Goal: Information Seeking & Learning: Learn about a topic

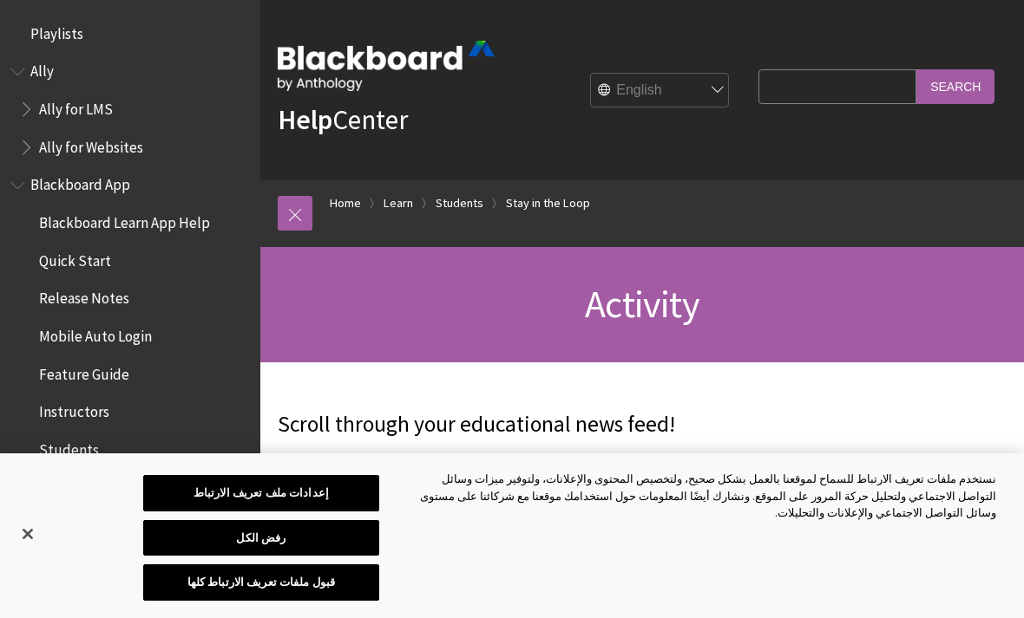
scroll to position [1757, 0]
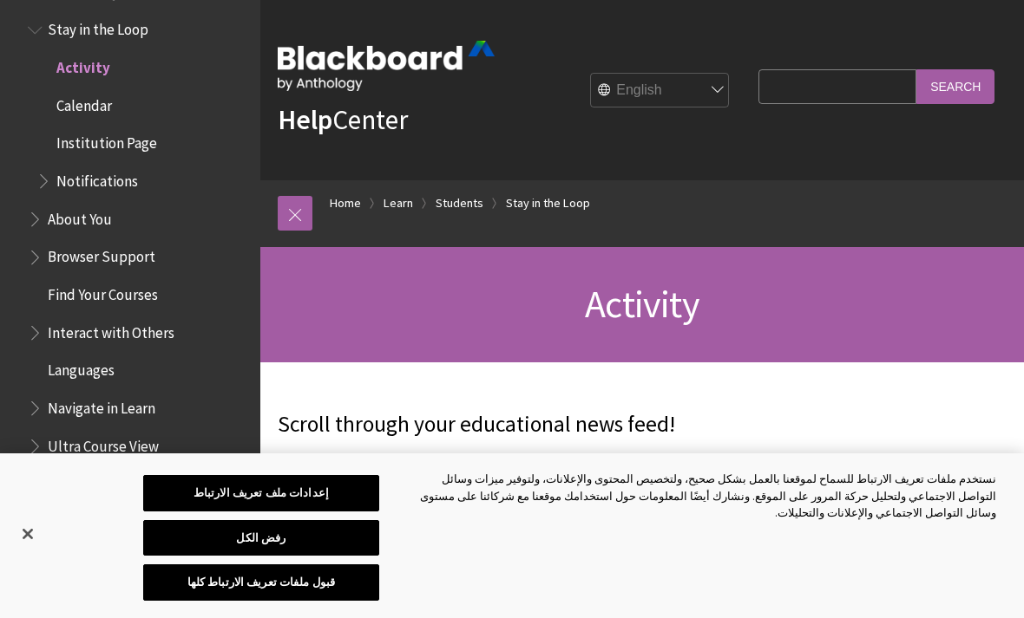
select select "/ar-sa/Learn/Student/Ultra/Stay_in_the_Loop/Activity_Stream"
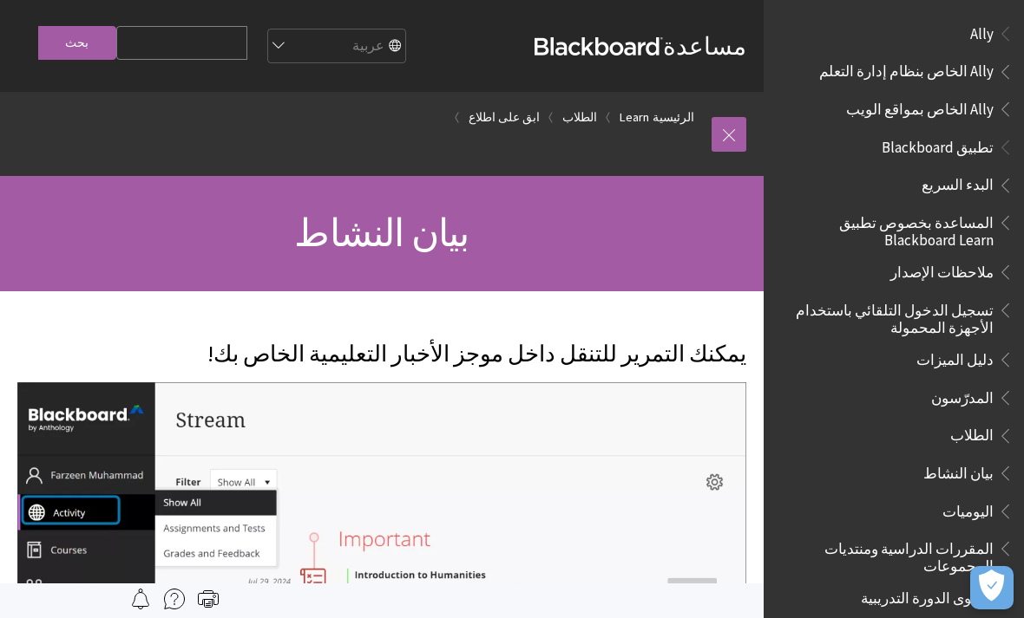
scroll to position [1409, 0]
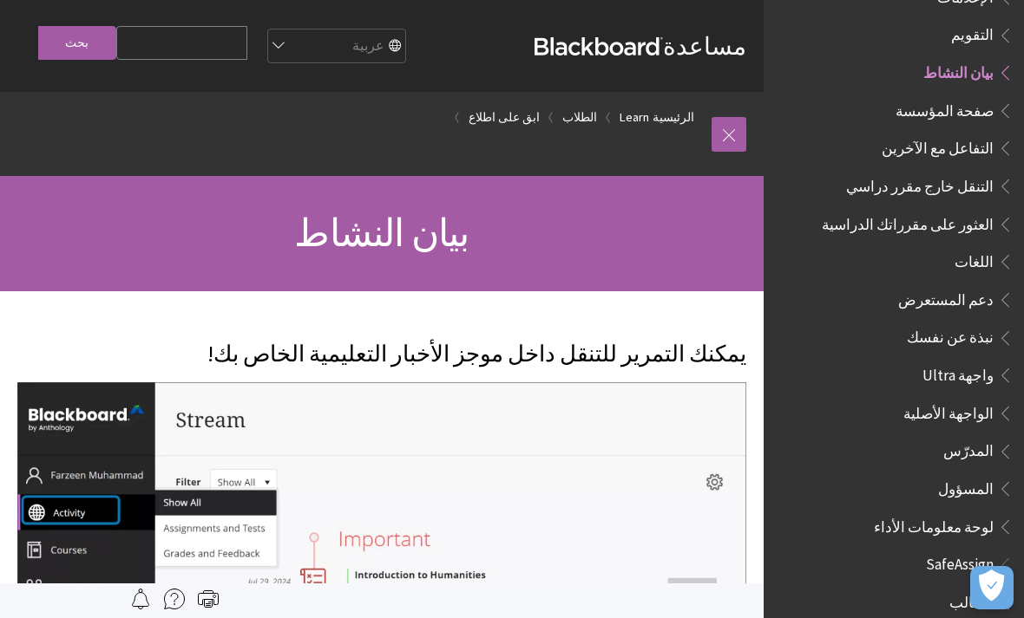
click at [596, 3] on div "مساعدة Blackboard مساعدة Bb English عربية Català Cymraeg Deutsch Español Suomi …" at bounding box center [381, 46] width 763 height 92
click at [974, 96] on span "صفحة المؤسسة" at bounding box center [944, 107] width 98 height 23
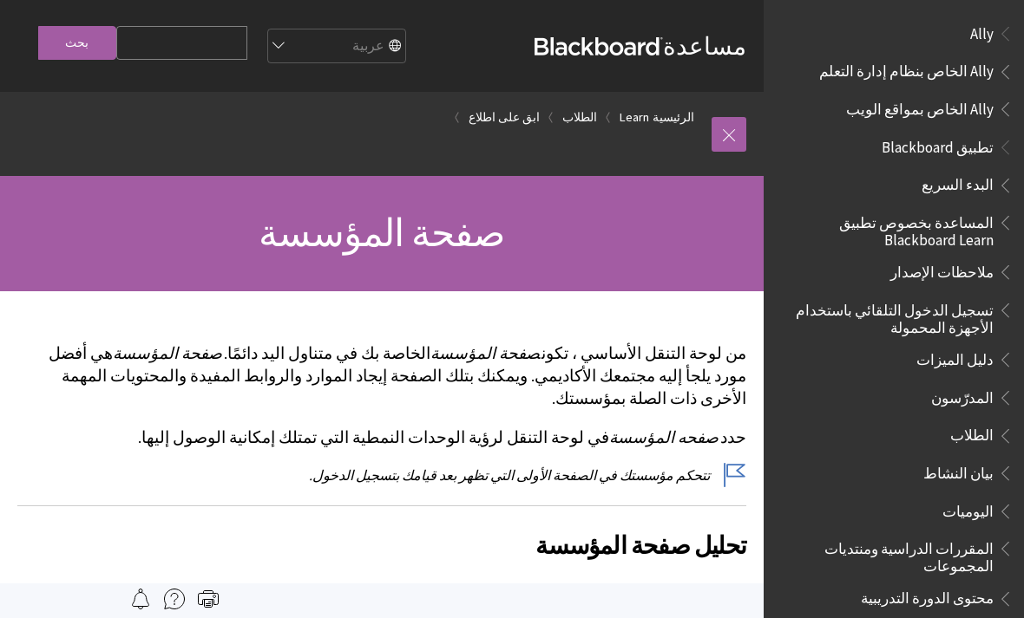
scroll to position [1446, 0]
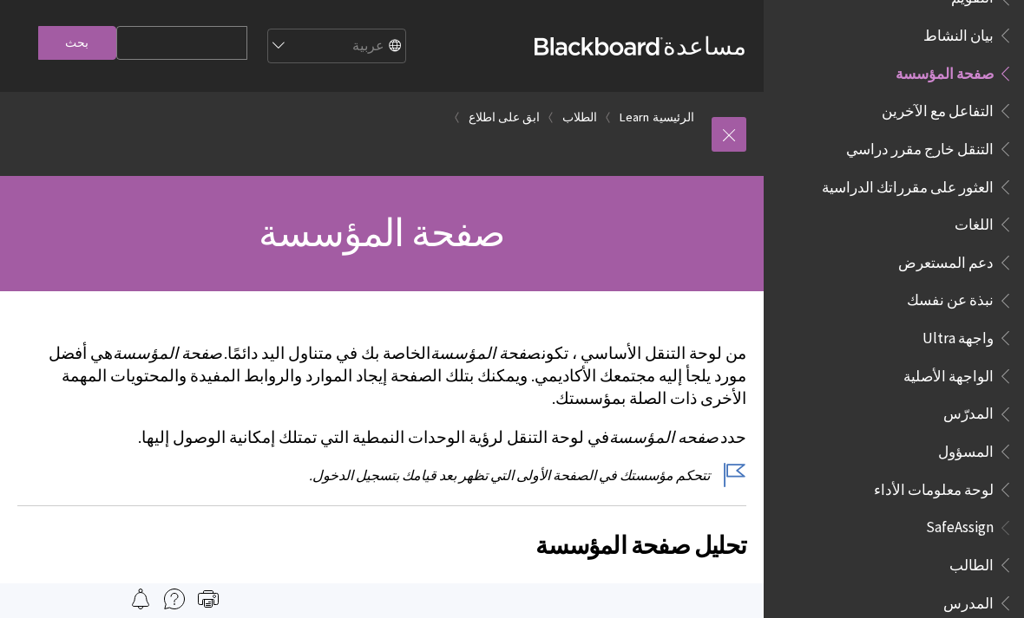
click at [968, 20] on ul "الإعلامات التقويم بيان النشاط صفحة المؤسسة" at bounding box center [902, 16] width 222 height 143
click at [974, 21] on span "بيان النشاط" at bounding box center [958, 32] width 70 height 23
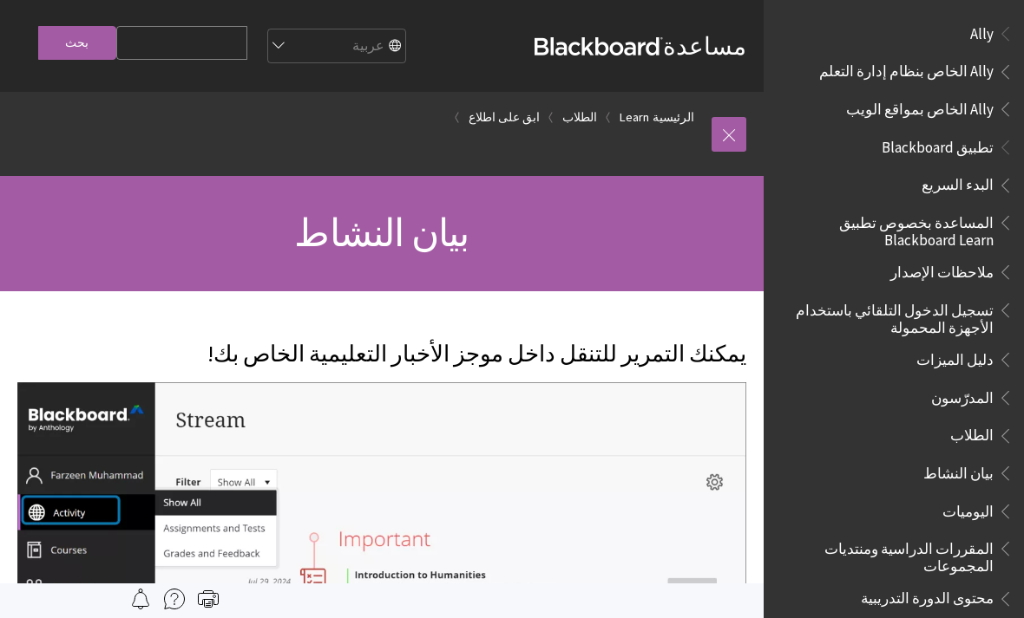
scroll to position [1409, 0]
